Goal: Transaction & Acquisition: Purchase product/service

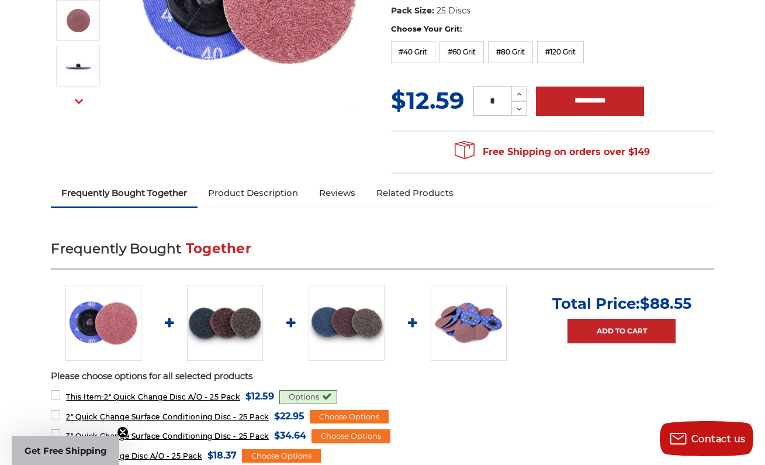
scroll to position [277, 0]
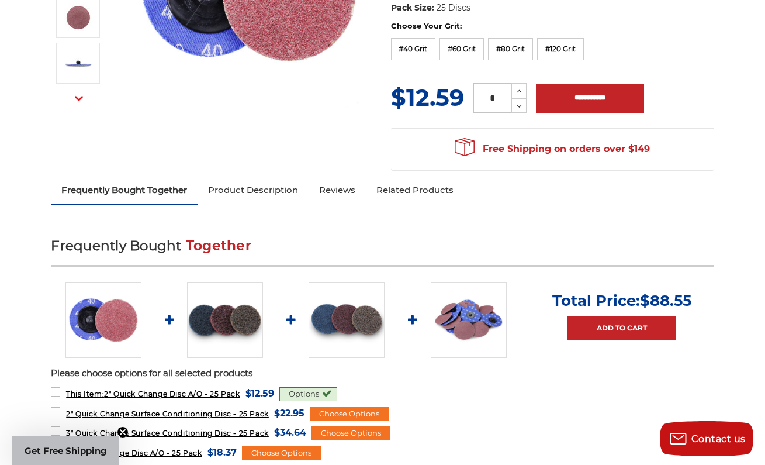
click at [461, 313] on img at bounding box center [469, 320] width 76 height 76
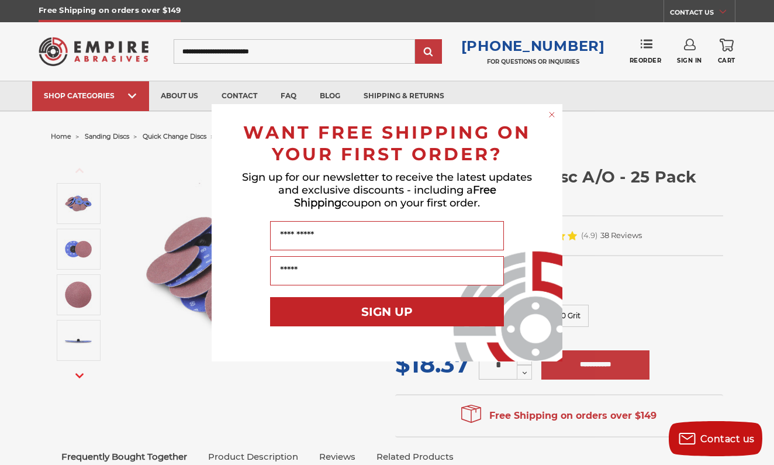
click at [549, 115] on circle "Close dialog" at bounding box center [552, 114] width 11 height 11
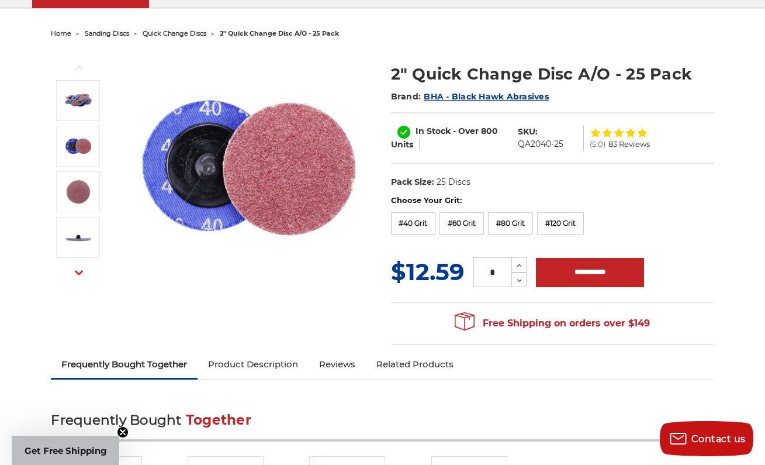
scroll to position [99, 0]
